Goal: Task Accomplishment & Management: Use online tool/utility

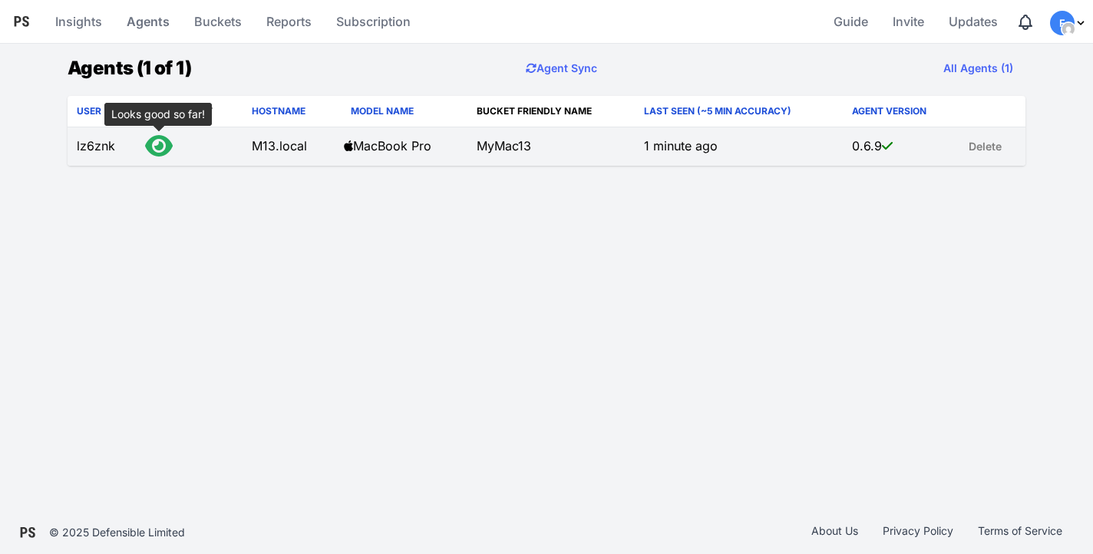
click at [162, 145] on icon at bounding box center [159, 146] width 28 height 25
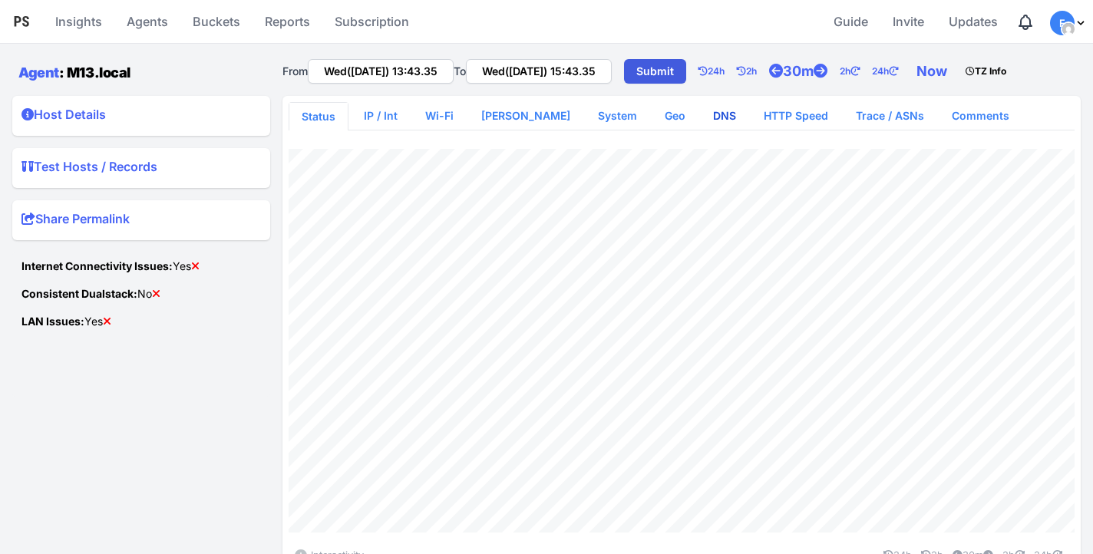
click at [701, 113] on link "DNS" at bounding box center [725, 116] width 48 height 28
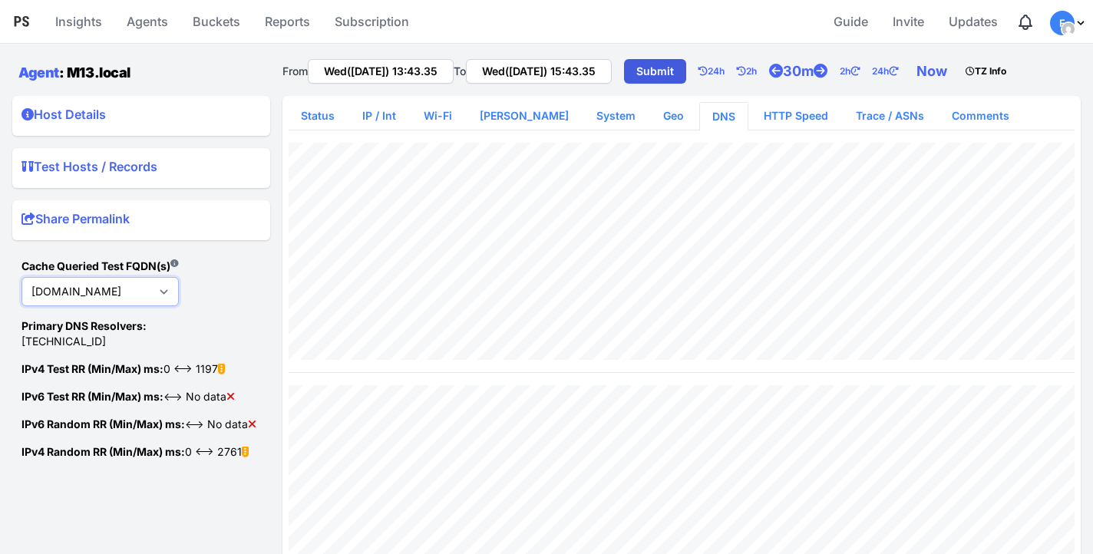
click at [112, 299] on select "[DOMAIN_NAME] [DOMAIN_NAME] [DOMAIN_NAME] [DOMAIN_NAME]" at bounding box center [99, 291] width 157 height 29
select select "[DOMAIN_NAME]"
click at [21, 277] on select "[DOMAIN_NAME] [DOMAIN_NAME] [DOMAIN_NAME] [DOMAIN_NAME]" at bounding box center [99, 291] width 157 height 29
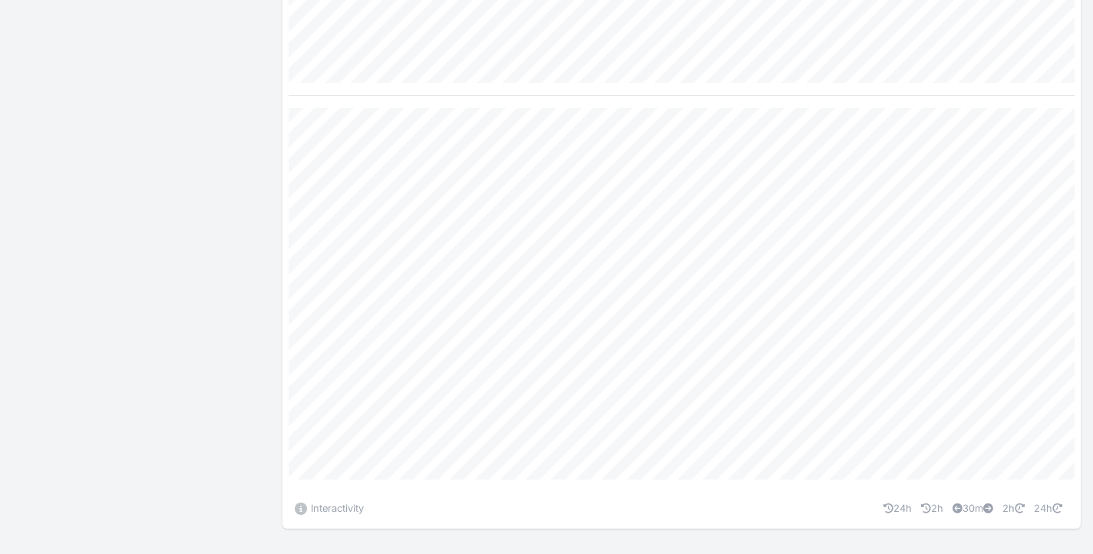
scroll to position [529, 0]
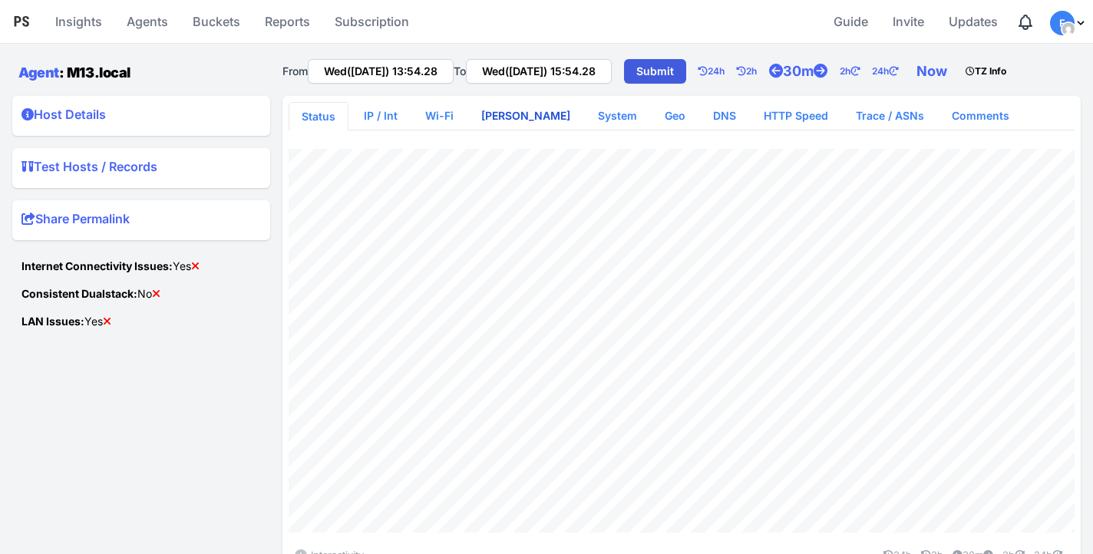
scroll to position [89, 0]
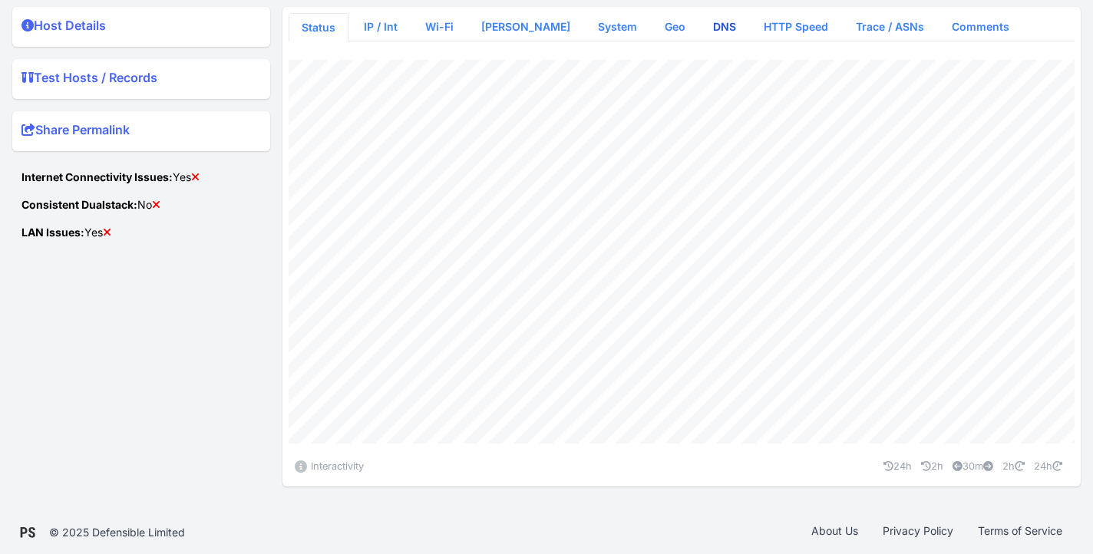
click at [701, 34] on link "DNS" at bounding box center [725, 27] width 48 height 28
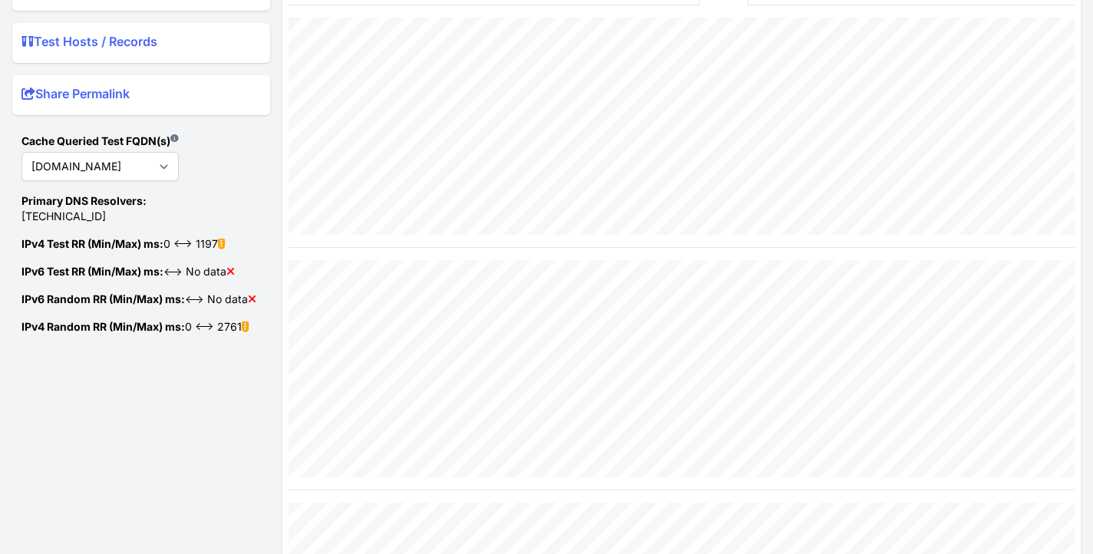
scroll to position [69, 0]
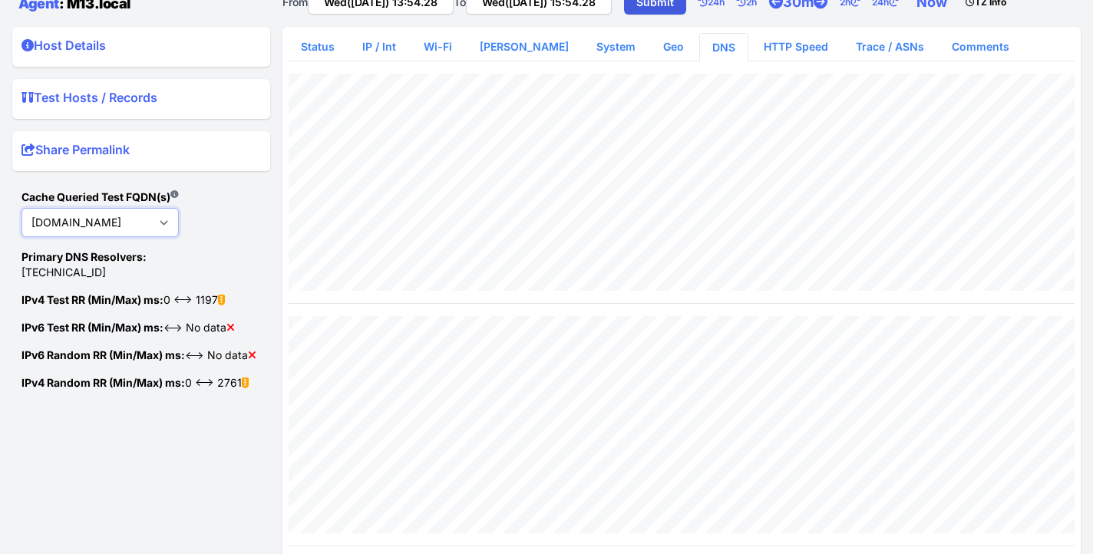
click at [134, 213] on select "[DOMAIN_NAME] [DOMAIN_NAME] [DOMAIN_NAME] [DOMAIN_NAME]" at bounding box center [99, 222] width 157 height 29
select select "[DOMAIN_NAME]"
click at [21, 208] on select "[DOMAIN_NAME] [DOMAIN_NAME] [DOMAIN_NAME] [DOMAIN_NAME]" at bounding box center [99, 222] width 157 height 29
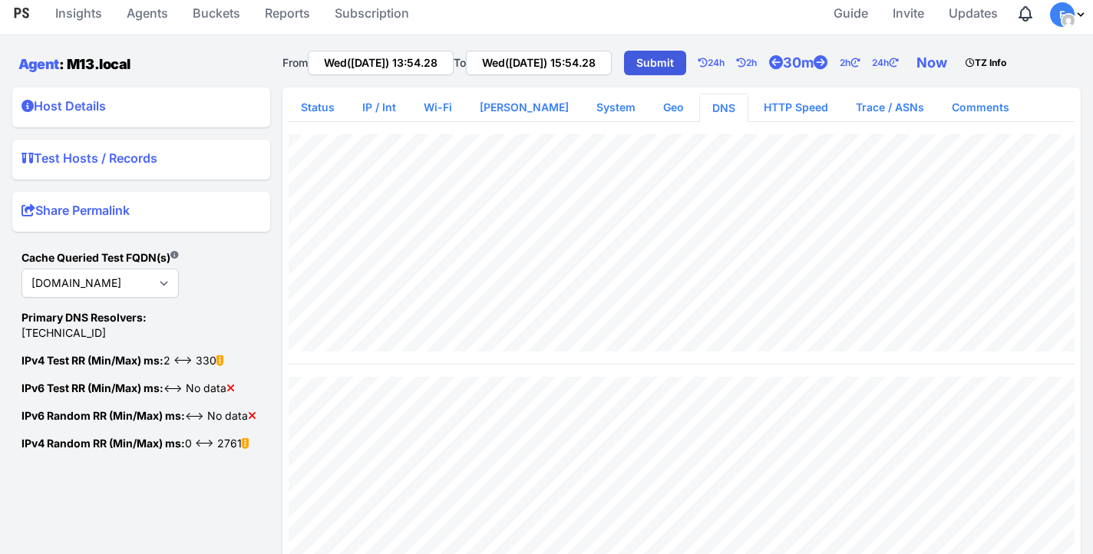
scroll to position [0, 0]
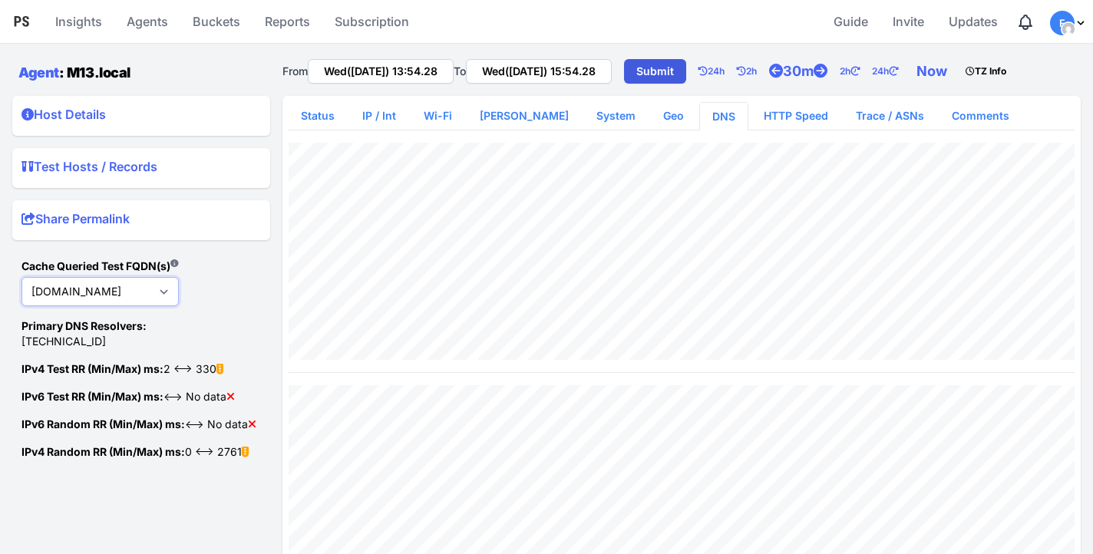
click at [166, 290] on select "[DOMAIN_NAME] [DOMAIN_NAME] [DOMAIN_NAME] [DOMAIN_NAME]" at bounding box center [99, 291] width 157 height 29
select select "[DOMAIN_NAME]"
click at [21, 277] on select "[DOMAIN_NAME] [DOMAIN_NAME] [DOMAIN_NAME] [DOMAIN_NAME]" at bounding box center [99, 291] width 157 height 29
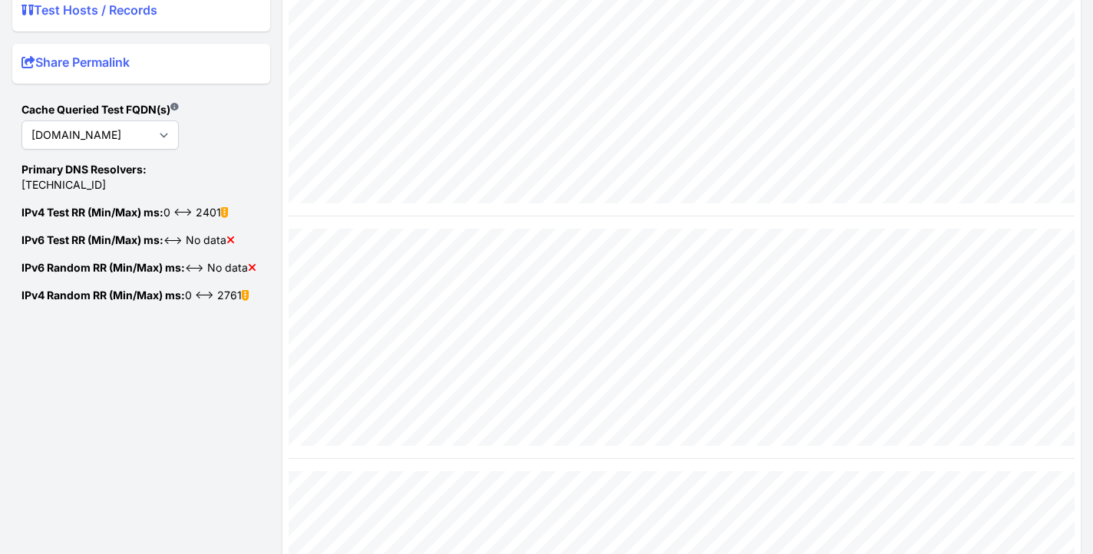
scroll to position [153, 0]
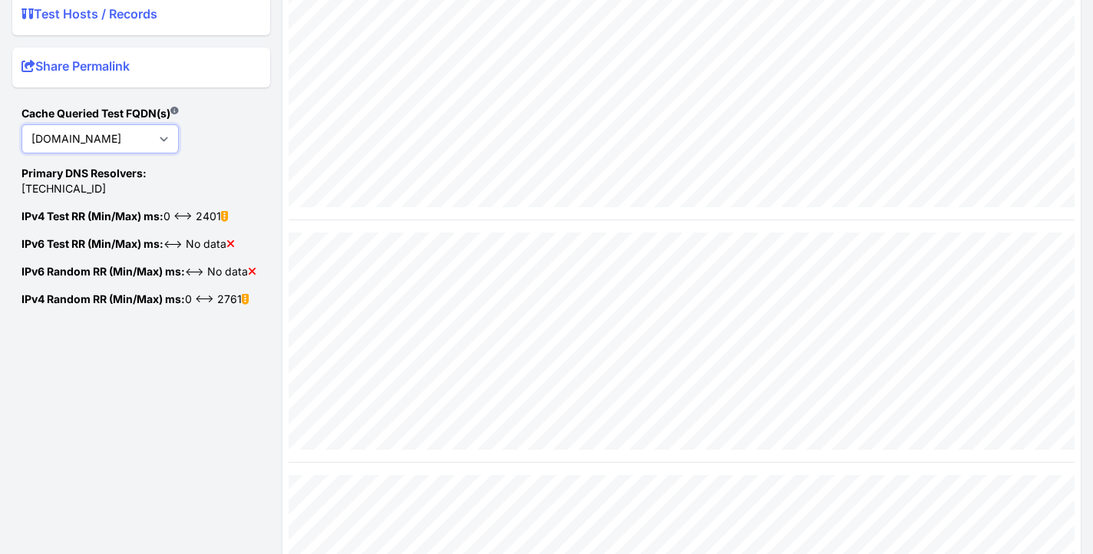
click at [158, 145] on select "[DOMAIN_NAME] [DOMAIN_NAME] [DOMAIN_NAME] [DOMAIN_NAME]" at bounding box center [99, 138] width 157 height 29
select select "[DOMAIN_NAME]"
click at [21, 124] on select "[DOMAIN_NAME] [DOMAIN_NAME] [DOMAIN_NAME] [DOMAIN_NAME]" at bounding box center [99, 138] width 157 height 29
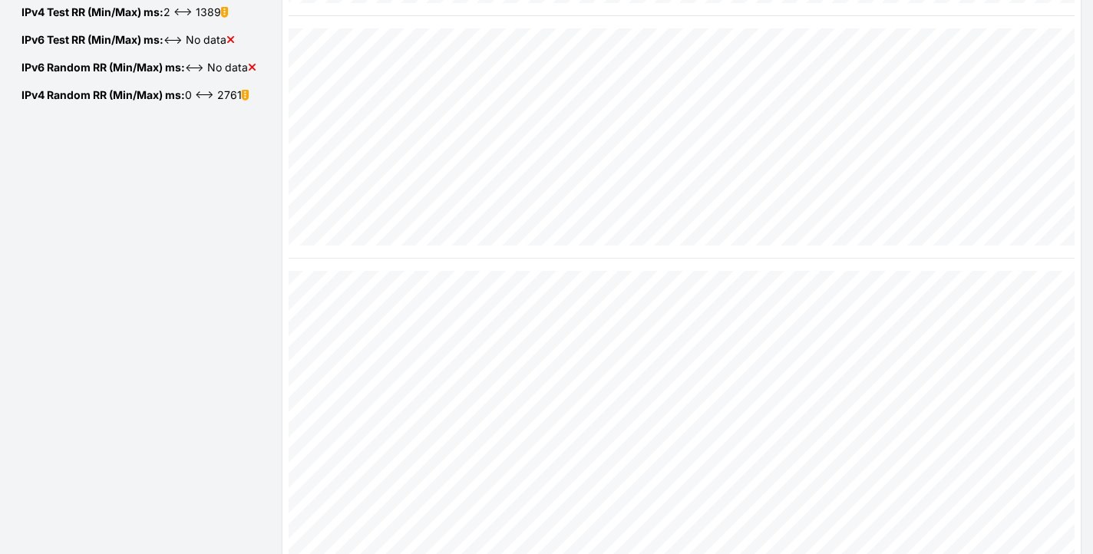
scroll to position [0, 0]
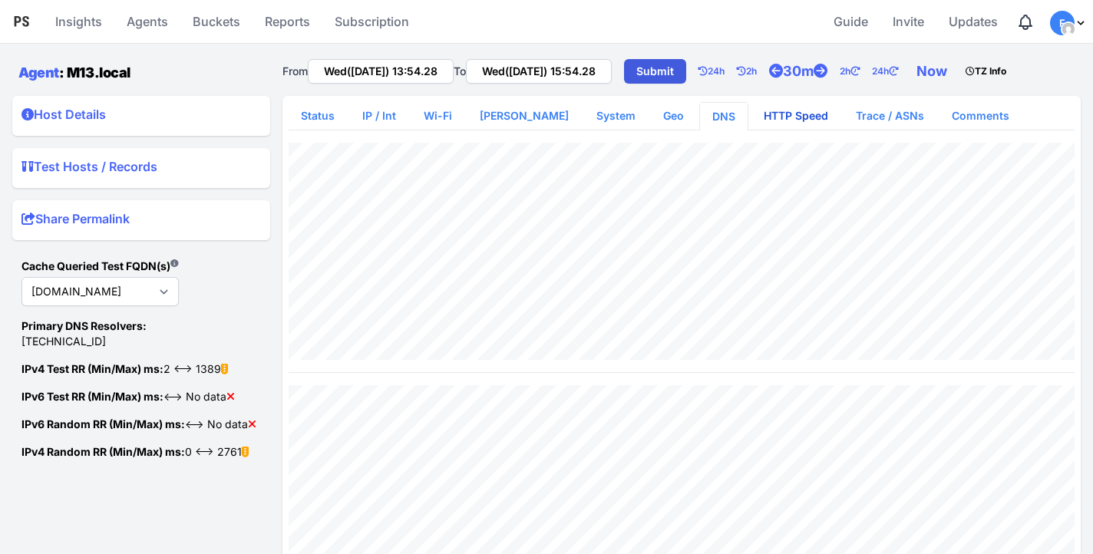
click at [774, 114] on link "HTTP Speed" at bounding box center [796, 116] width 89 height 28
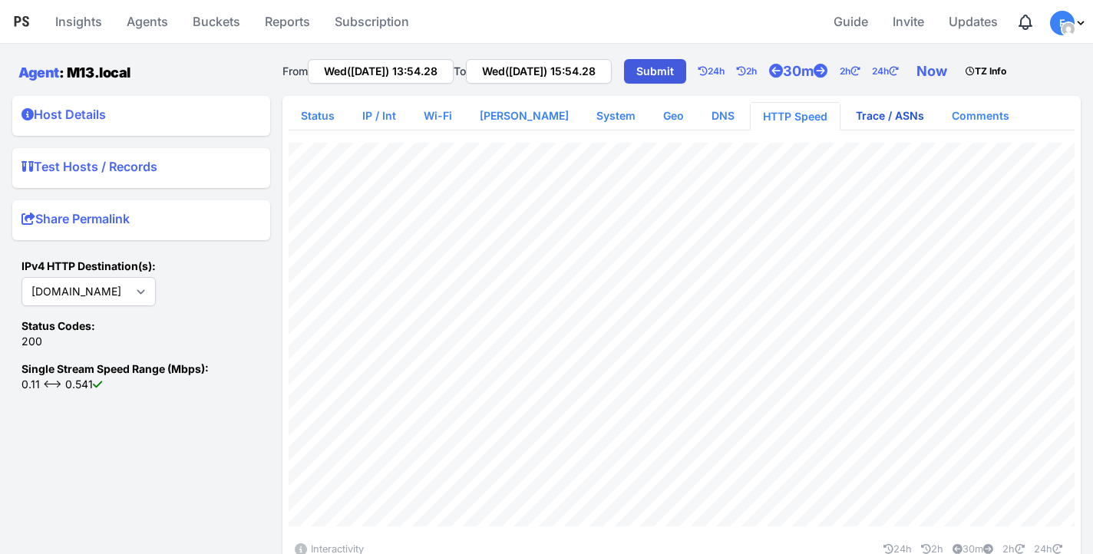
click at [844, 119] on link "Trace / ASNs" at bounding box center [890, 116] width 93 height 28
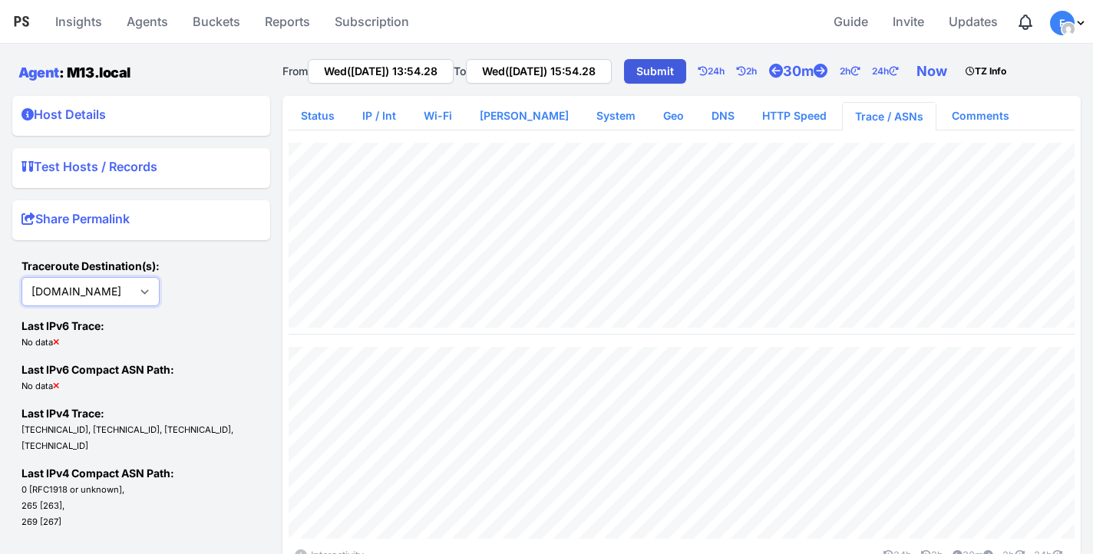
click at [94, 298] on select "[DOMAIN_NAME] [DOMAIN_NAME]" at bounding box center [90, 291] width 138 height 29
select select "[DOMAIN_NAME]"
click at [21, 277] on select "[DOMAIN_NAME] [DOMAIN_NAME]" at bounding box center [90, 291] width 138 height 29
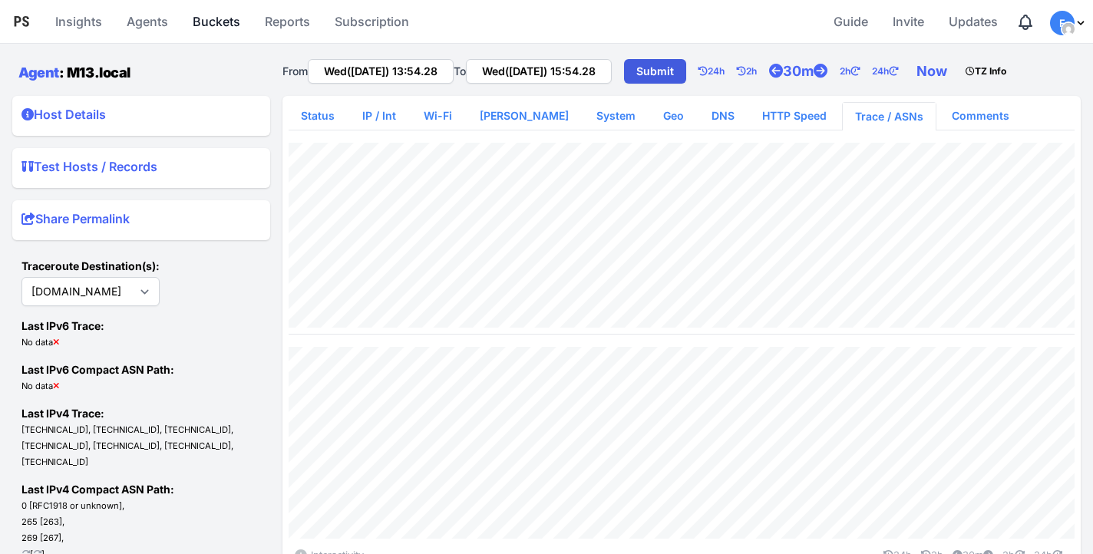
click at [230, 26] on link "Buckets" at bounding box center [217, 21] width 60 height 37
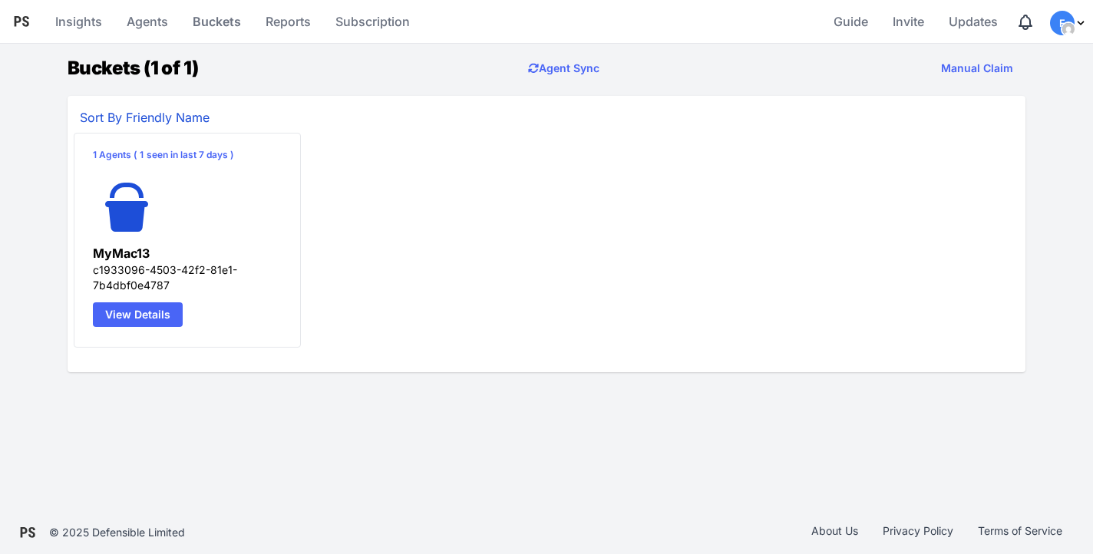
click at [173, 317] on link "View Details" at bounding box center [138, 314] width 90 height 25
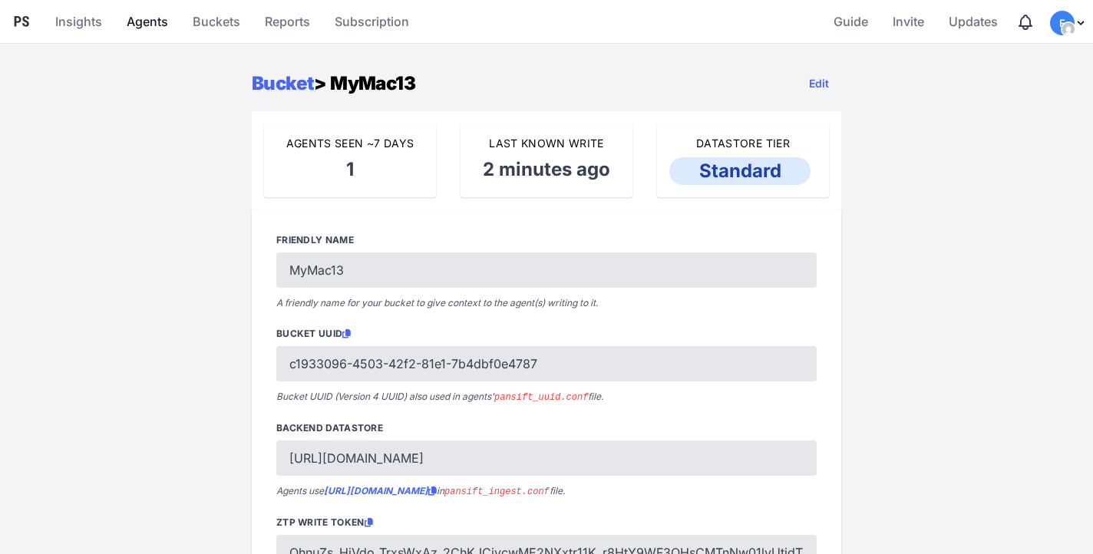
click at [154, 21] on link "Agents" at bounding box center [148, 21] width 54 height 37
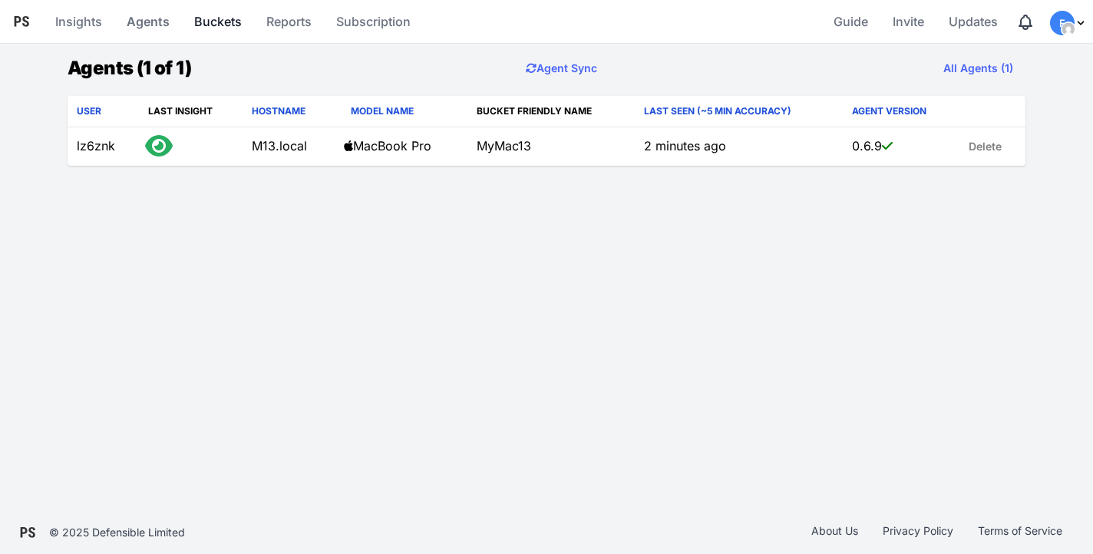
click at [226, 23] on link "Buckets" at bounding box center [218, 21] width 60 height 37
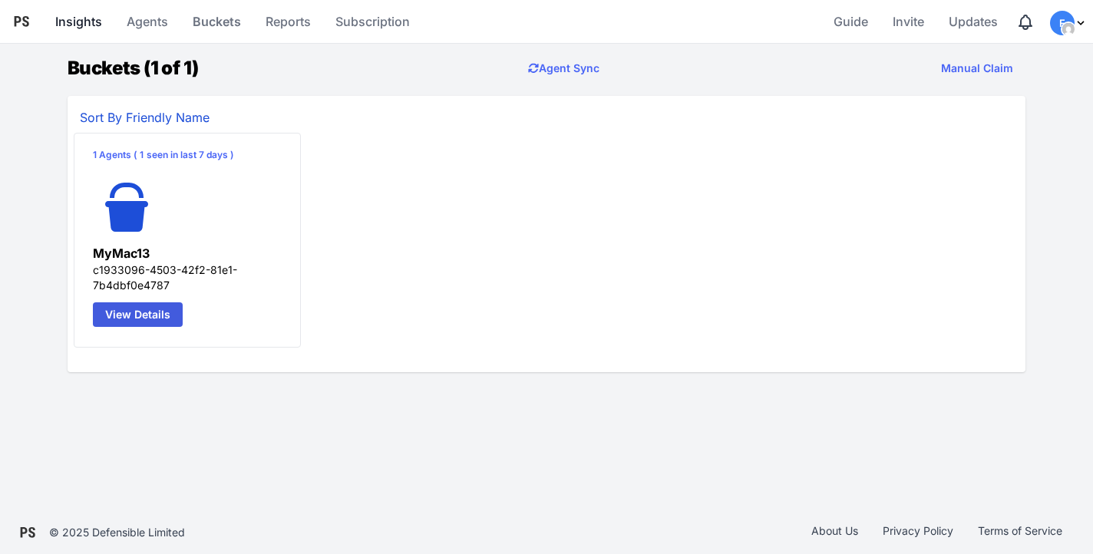
click at [91, 19] on link "Insights" at bounding box center [78, 21] width 59 height 37
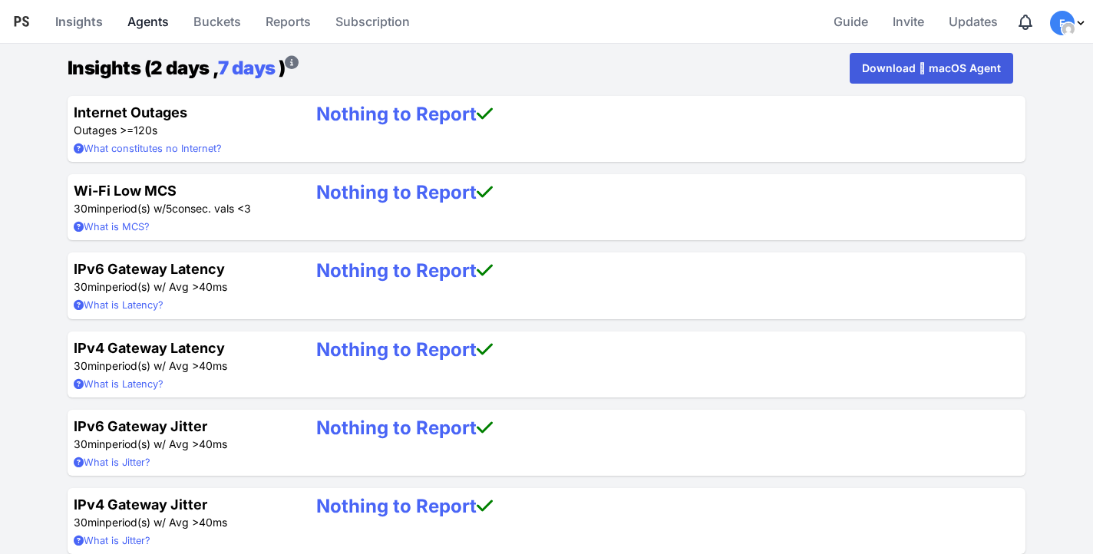
click at [160, 20] on link "Agents" at bounding box center [148, 21] width 54 height 37
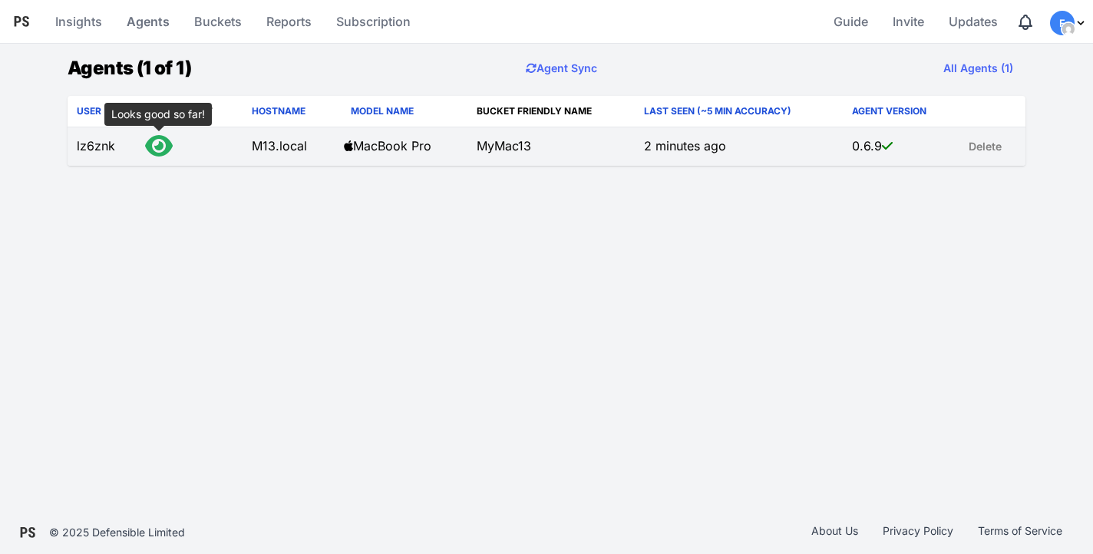
click at [154, 150] on icon at bounding box center [159, 146] width 28 height 25
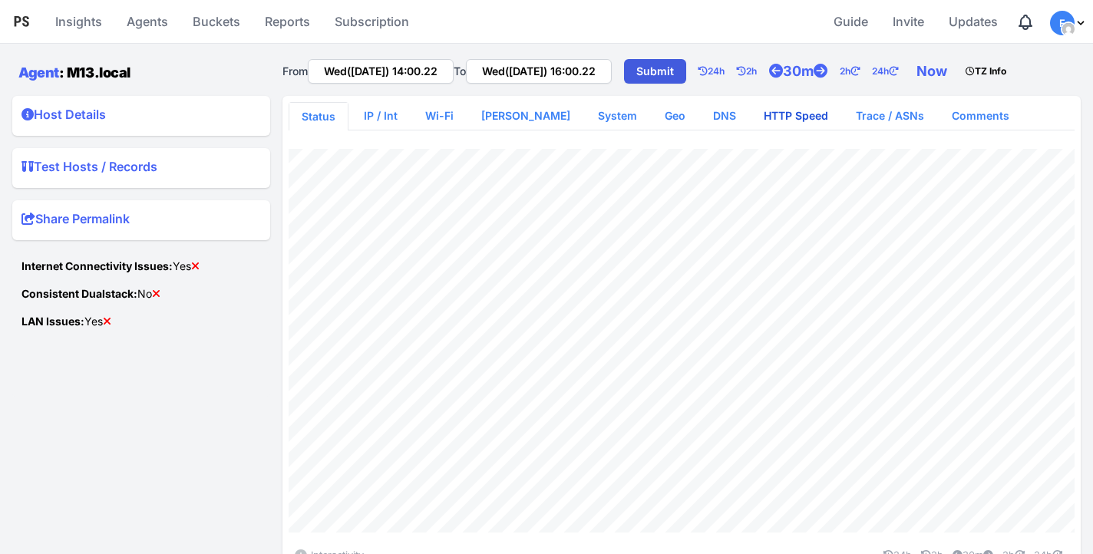
click at [768, 122] on link "HTTP Speed" at bounding box center [796, 116] width 89 height 28
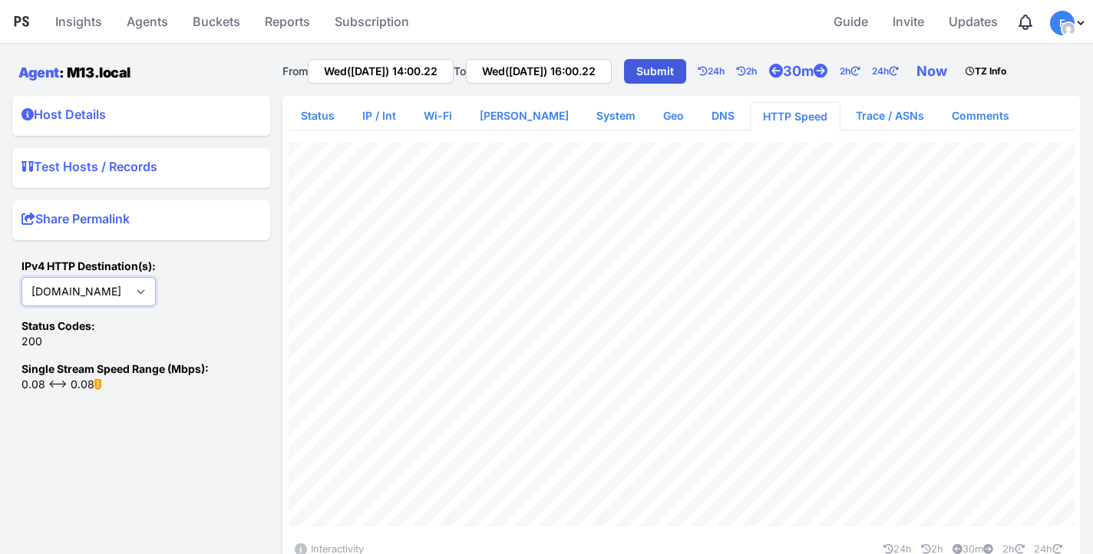
click at [152, 285] on select "[DOMAIN_NAME] [DOMAIN_NAME] [DOMAIN_NAME] [DOMAIN_NAME]" at bounding box center [88, 291] width 134 height 29
click at [155, 287] on select "[DOMAIN_NAME] [DOMAIN_NAME] [DOMAIN_NAME] [DOMAIN_NAME]" at bounding box center [88, 291] width 134 height 29
select select "[DOMAIN_NAME]"
click at [21, 277] on select "[DOMAIN_NAME] [DOMAIN_NAME] [DOMAIN_NAME] [DOMAIN_NAME]" at bounding box center [88, 291] width 134 height 29
click at [127, 165] on summary "Test Hosts / Records" at bounding box center [141, 169] width 240 height 25
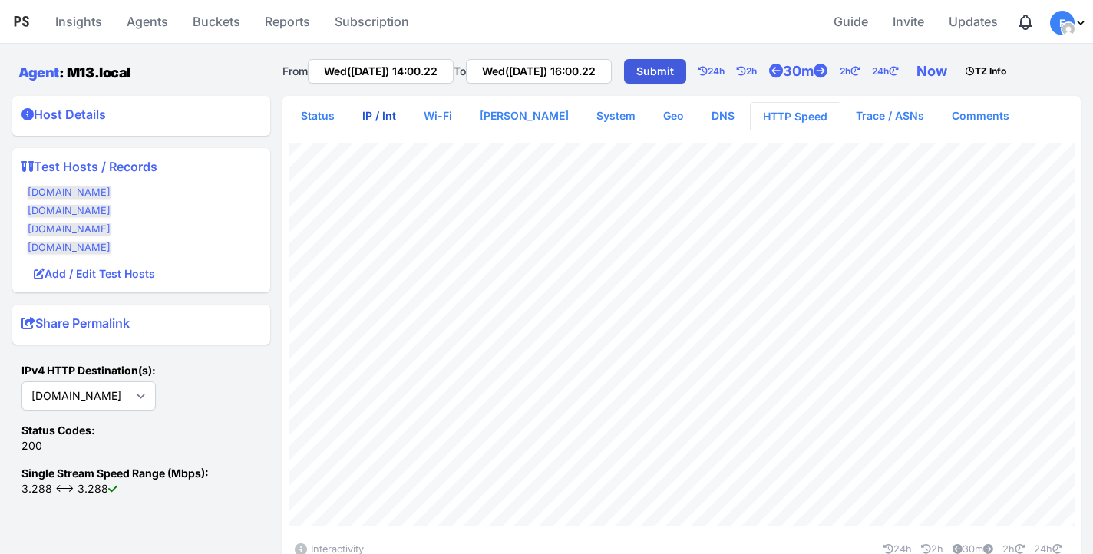
click at [378, 116] on link "IP / Int" at bounding box center [379, 116] width 58 height 28
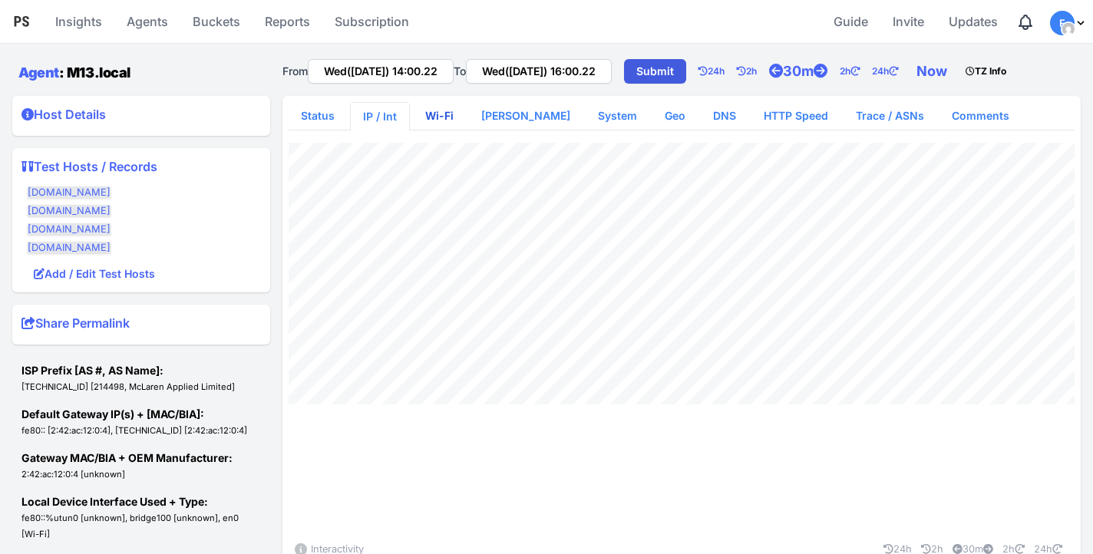
click at [438, 115] on link "Wi-Fi" at bounding box center [439, 116] width 53 height 28
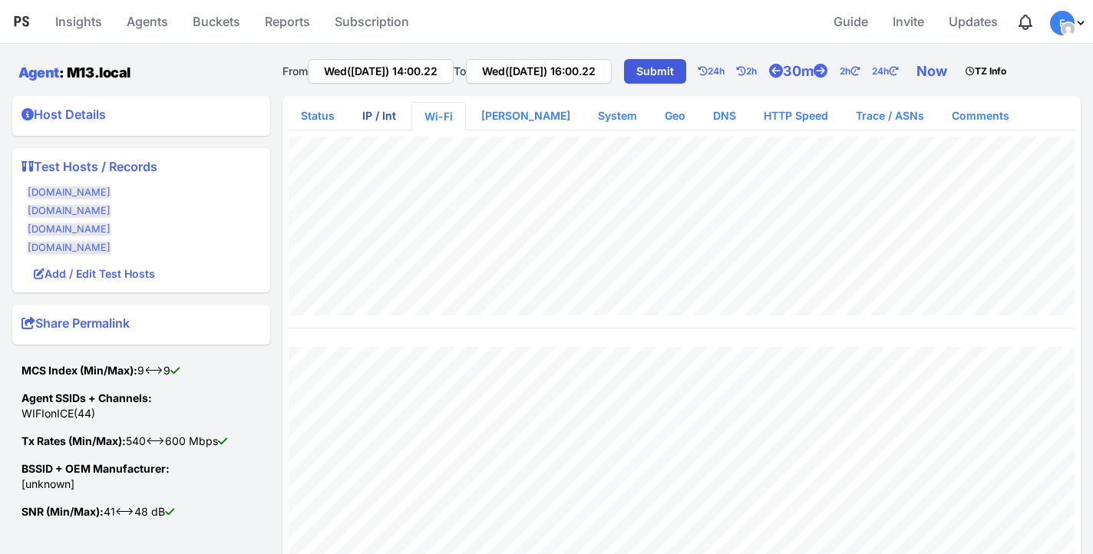
click at [371, 118] on link "IP / Int" at bounding box center [379, 116] width 58 height 28
